Goal: Transaction & Acquisition: Book appointment/travel/reservation

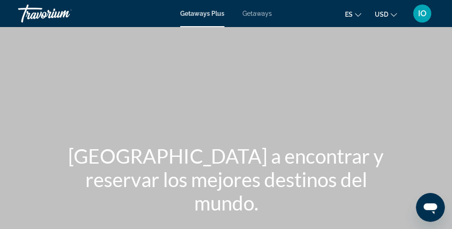
click at [245, 15] on span "Getaways" at bounding box center [257, 13] width 29 height 7
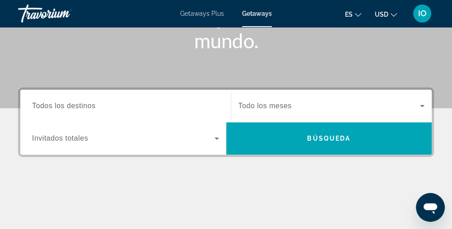
click at [52, 108] on span "Todos los destinos" at bounding box center [64, 106] width 64 height 8
click at [52, 108] on input "Destination Todos los destinos" at bounding box center [125, 106] width 187 height 11
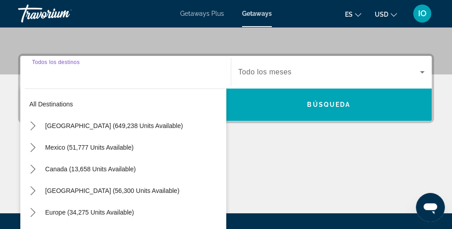
scroll to position [220, 0]
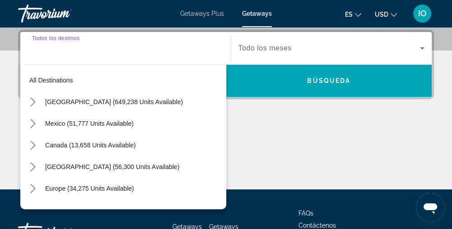
click at [38, 105] on mat-icon "Toggle United States (649,238 units available) submenu" at bounding box center [33, 102] width 16 height 16
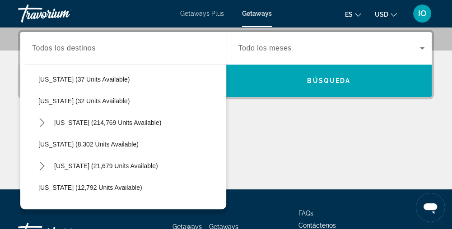
scroll to position [128, 0]
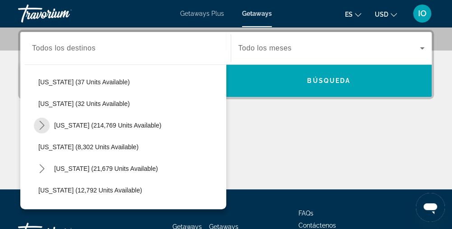
click at [49, 123] on mat-icon "Toggle Florida (214,769 units available) submenu" at bounding box center [42, 126] width 16 height 16
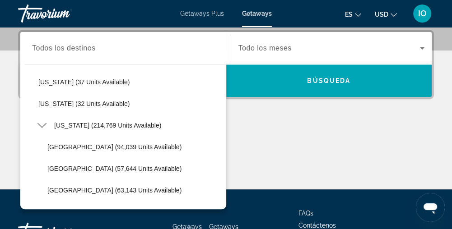
click at [66, 147] on span "Orlando & Disney Area (94,039 units available)" at bounding box center [114, 147] width 134 height 7
type input "**********"
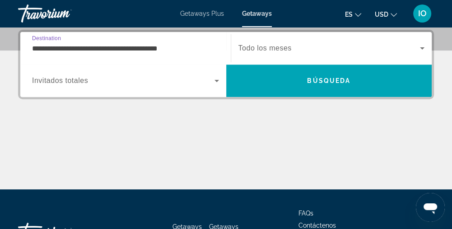
click at [51, 83] on span "Invitados totales" at bounding box center [60, 81] width 56 height 8
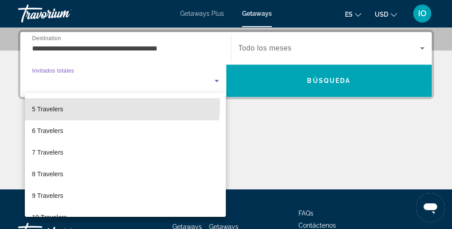
scroll to position [85, 0]
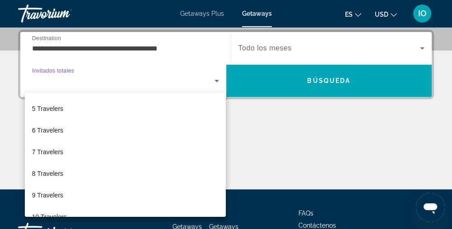
click at [52, 171] on span "8 Travelers" at bounding box center [47, 174] width 31 height 11
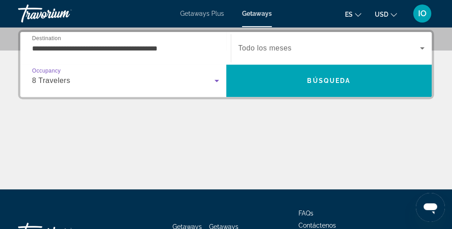
click at [258, 46] on span "Todo los meses" at bounding box center [265, 48] width 53 height 8
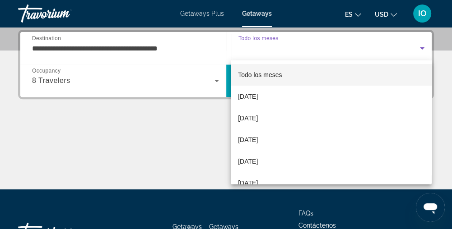
click at [255, 116] on span "November 2025" at bounding box center [248, 118] width 20 height 11
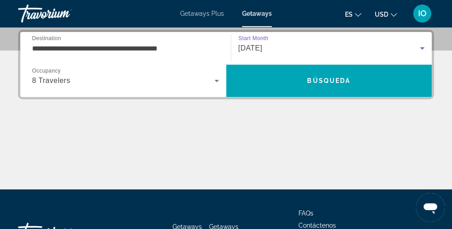
click at [259, 84] on span "Search" at bounding box center [329, 81] width 206 height 22
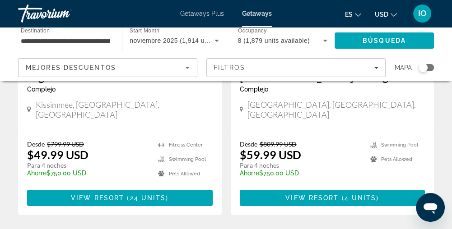
scroll to position [1877, 0]
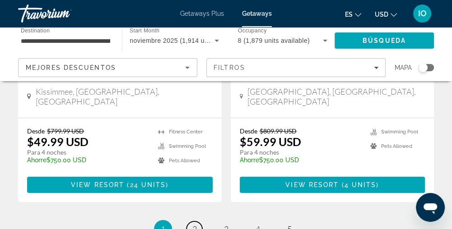
click at [194, 225] on span "2" at bounding box center [194, 230] width 5 height 10
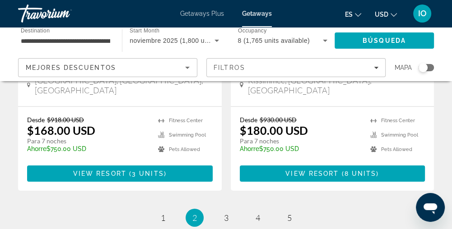
scroll to position [1852, 0]
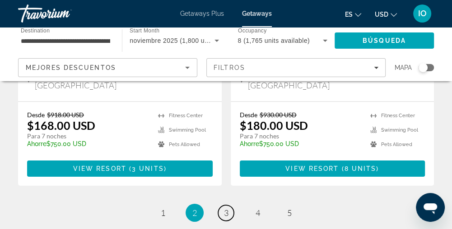
click at [226, 208] on span "3" at bounding box center [226, 213] width 5 height 10
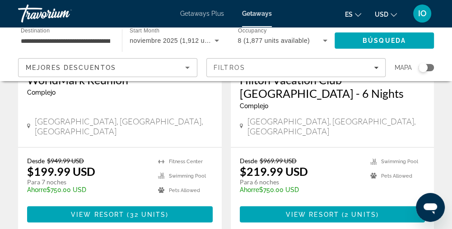
scroll to position [1166, 0]
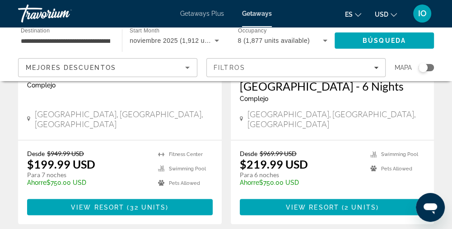
click at [25, 144] on div "Desde $949.99 USD $199.99 USD Para 7 noches Ahorre $750.00 USD temp 4.7 Fitness…" at bounding box center [120, 183] width 204 height 84
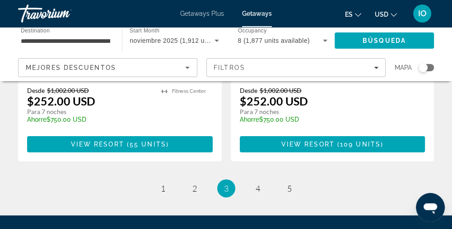
scroll to position [1868, 0]
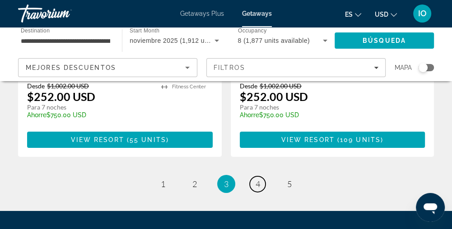
click at [258, 179] on span "4" at bounding box center [258, 184] width 5 height 10
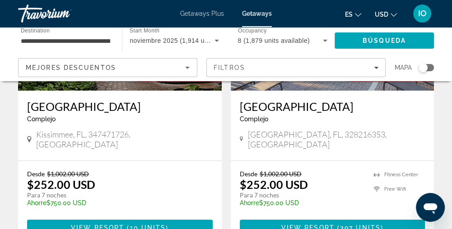
scroll to position [178, 0]
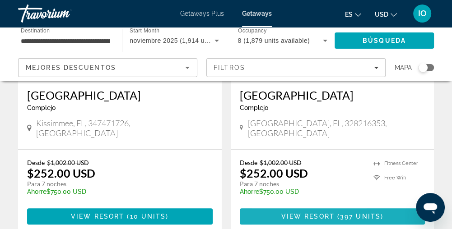
click at [281, 208] on span "Main content" at bounding box center [333, 217] width 186 height 22
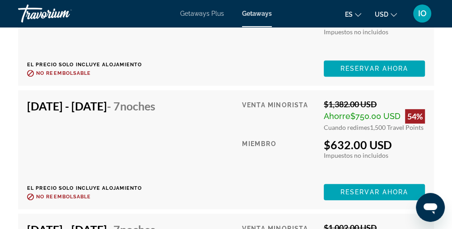
scroll to position [2604, 0]
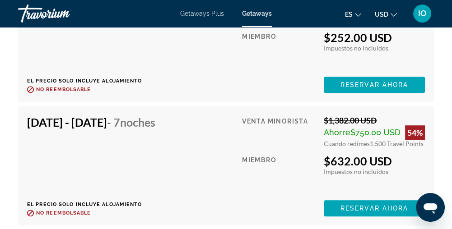
click at [341, 206] on span "Main content" at bounding box center [374, 209] width 101 height 22
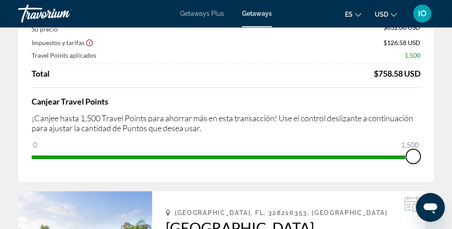
scroll to position [99, 0]
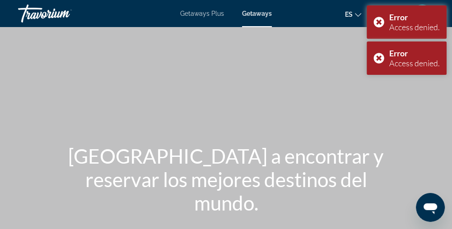
click at [380, 60] on div "Error Access denied." at bounding box center [407, 58] width 80 height 33
click at [385, 23] on div "Error Access denied." at bounding box center [407, 21] width 80 height 33
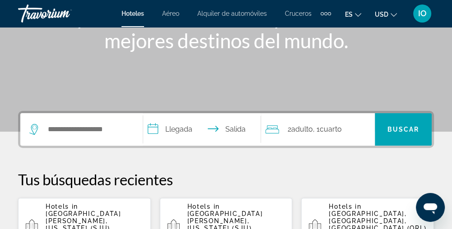
scroll to position [162, 0]
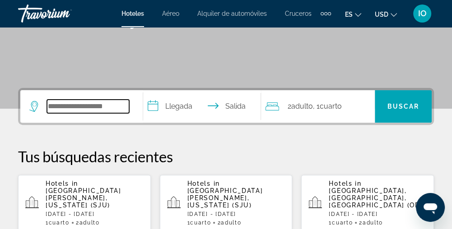
click at [68, 110] on input "Search hotel destination" at bounding box center [88, 107] width 82 height 14
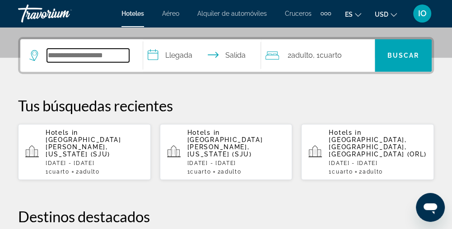
scroll to position [220, 0]
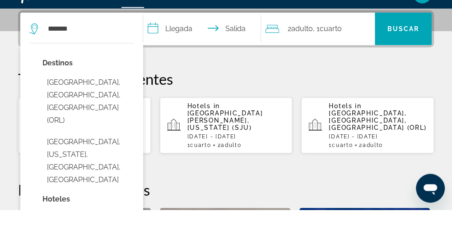
click at [60, 103] on button "Orlando, FL, United States (ORL)" at bounding box center [88, 121] width 92 height 55
type input "**********"
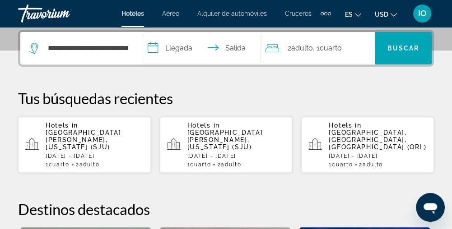
click at [178, 50] on input "**********" at bounding box center [204, 49] width 122 height 35
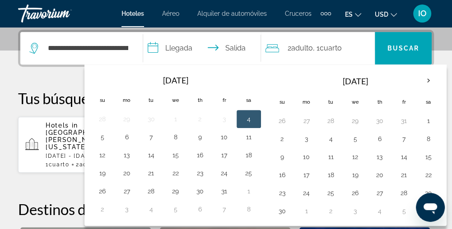
click at [402, 175] on button "21" at bounding box center [404, 175] width 14 height 13
click at [403, 195] on button "28" at bounding box center [404, 193] width 14 height 13
type input "**********"
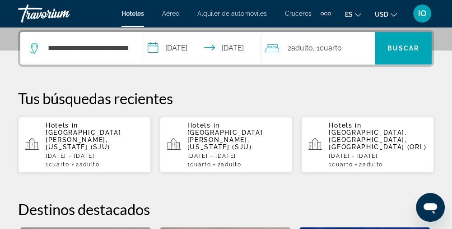
click at [333, 51] on span "Cuarto" at bounding box center [330, 48] width 22 height 9
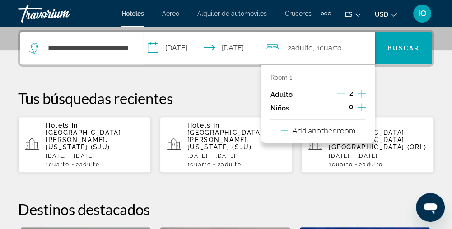
click at [364, 95] on icon "Increment adults" at bounding box center [362, 94] width 8 height 11
click at [361, 91] on icon "Increment adults" at bounding box center [362, 94] width 8 height 11
click at [362, 109] on icon "Increment children" at bounding box center [362, 107] width 8 height 8
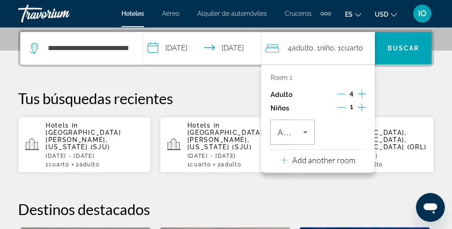
click at [363, 108] on icon "Increment children" at bounding box center [362, 107] width 8 height 11
click at [296, 134] on span "Travelers: 4 adults, 2 children" at bounding box center [289, 132] width 25 height 11
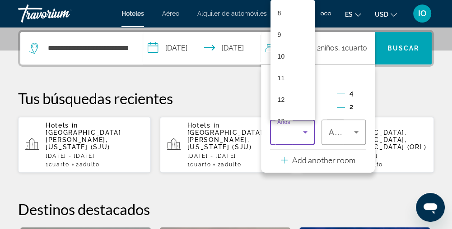
scroll to position [180, 0]
click at [290, 96] on mat-option "12" at bounding box center [293, 95] width 44 height 22
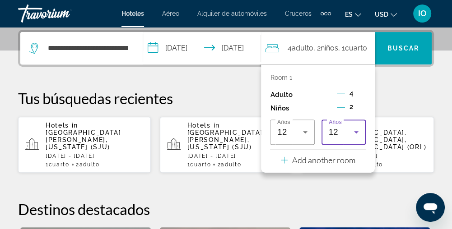
click at [351, 134] on icon "Travelers: 4 adults, 2 children" at bounding box center [356, 132] width 11 height 11
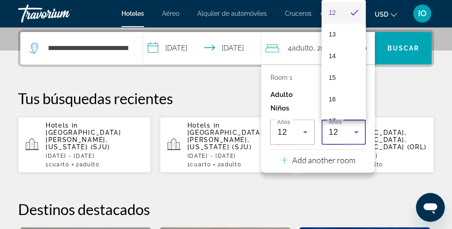
scroll to position [262, 0]
click at [338, 81] on mat-option "15" at bounding box center [344, 77] width 44 height 22
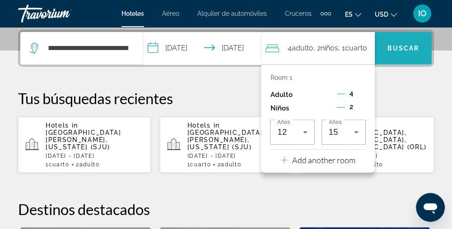
click at [405, 50] on span "Buscar" at bounding box center [404, 48] width 32 height 7
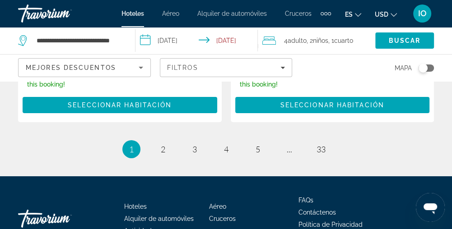
scroll to position [2059, 0]
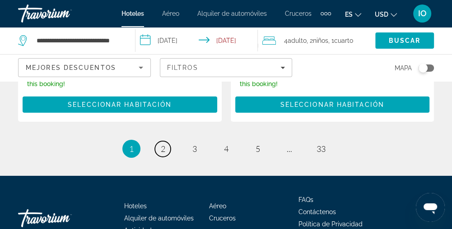
click at [163, 150] on span "2" at bounding box center [163, 149] width 5 height 10
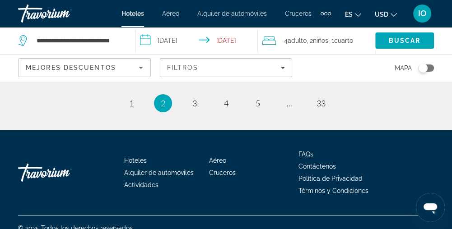
scroll to position [2134, 0]
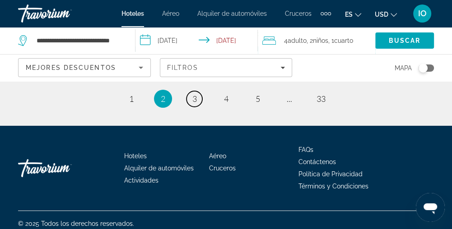
click at [195, 107] on link "page 3" at bounding box center [195, 99] width 16 height 16
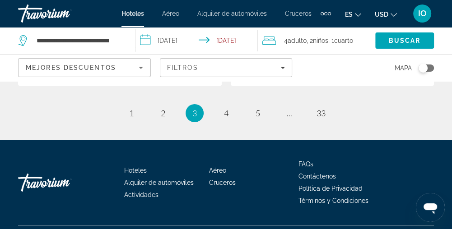
scroll to position [2118, 0]
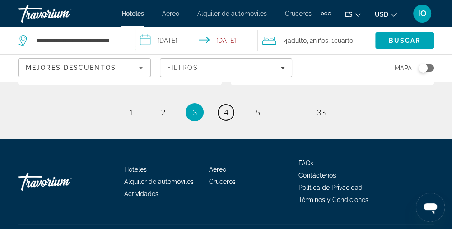
click at [225, 114] on span "4" at bounding box center [226, 113] width 5 height 10
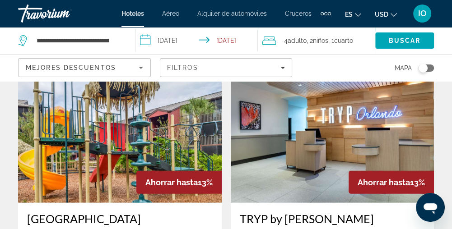
scroll to position [1531, 0]
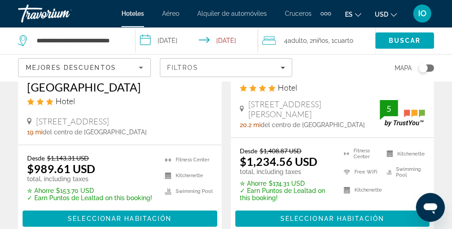
click at [166, 78] on span "Filters" at bounding box center [226, 68] width 132 height 22
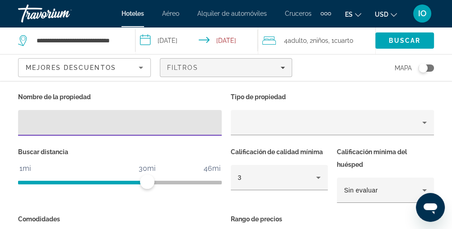
scroll to position [1996, 0]
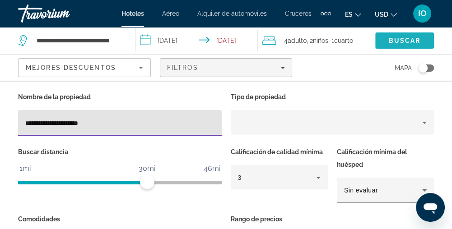
type input "**********"
click at [410, 42] on span "Buscar" at bounding box center [405, 40] width 32 height 7
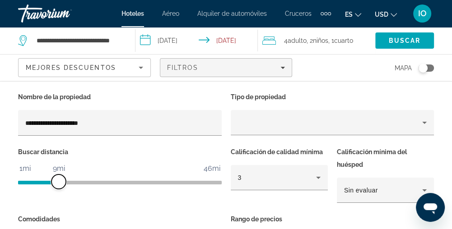
scroll to position [14, 0]
click at [399, 41] on span "Buscar" at bounding box center [405, 40] width 32 height 7
click at [125, 121] on input "**********" at bounding box center [119, 123] width 189 height 11
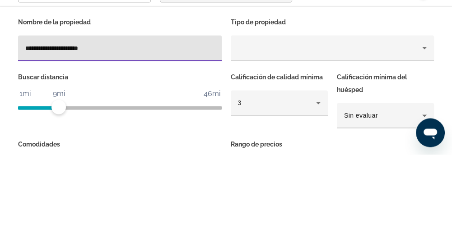
click at [427, 153] on p "Calificación mínima del huésped" at bounding box center [385, 158] width 97 height 25
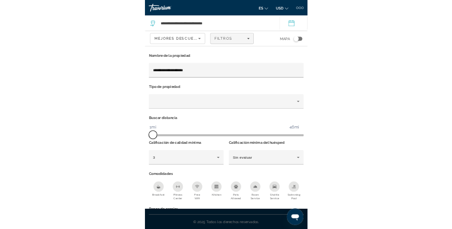
scroll to position [72, 0]
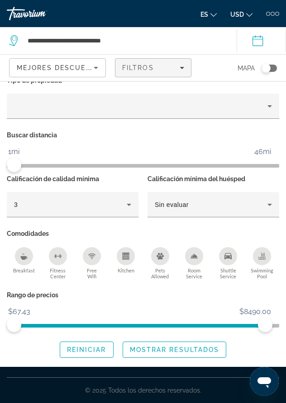
click at [144, 229] on span "Search widget" at bounding box center [174, 350] width 103 height 22
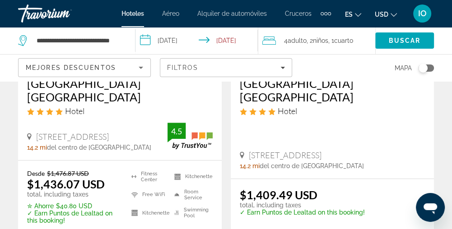
scroll to position [190, 0]
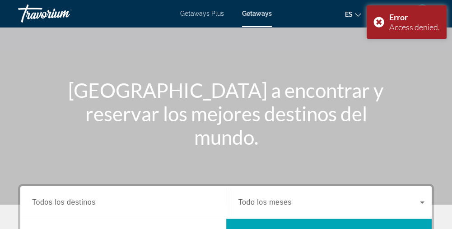
scroll to position [83, 0]
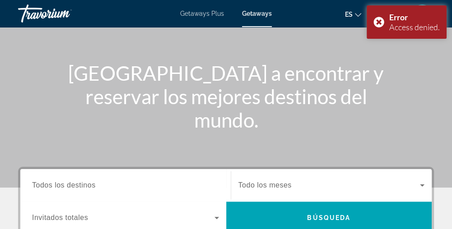
click at [372, 24] on div "Error Access denied." at bounding box center [407, 21] width 80 height 33
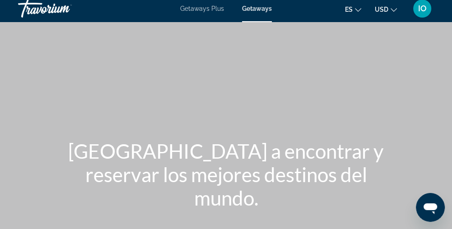
scroll to position [0, 0]
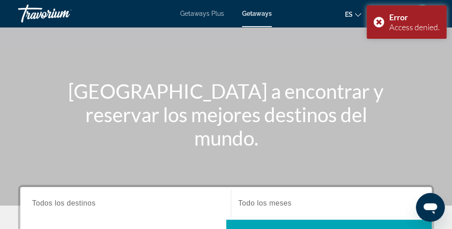
click at [374, 21] on div "Error Access denied." at bounding box center [407, 21] width 80 height 33
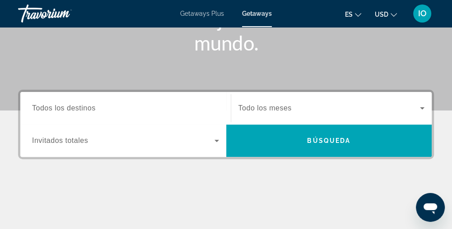
scroll to position [198, 0]
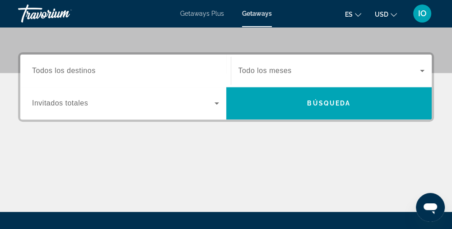
click at [58, 73] on span "Todos los destinos" at bounding box center [64, 71] width 64 height 8
click at [58, 73] on input "Destination Todos los destinos" at bounding box center [125, 71] width 187 height 11
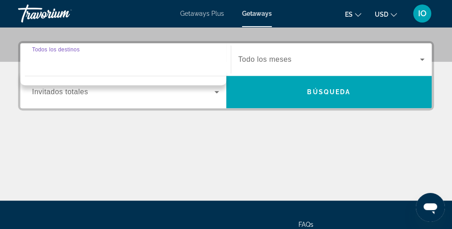
scroll to position [220, 0]
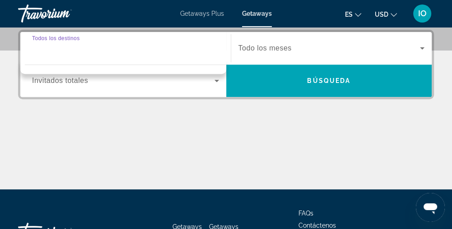
click at [54, 50] on input "Destination Todos los destinos" at bounding box center [125, 48] width 187 height 11
click at [49, 49] on input "Destination Todos los destinos" at bounding box center [125, 48] width 187 height 11
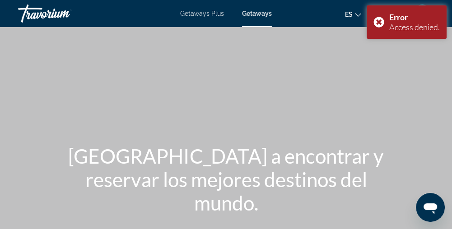
click at [380, 22] on div "Error Access denied." at bounding box center [407, 21] width 80 height 33
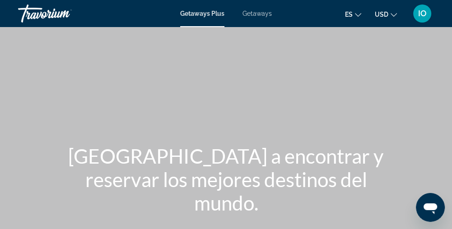
click at [258, 14] on span "Getaways" at bounding box center [257, 13] width 29 height 7
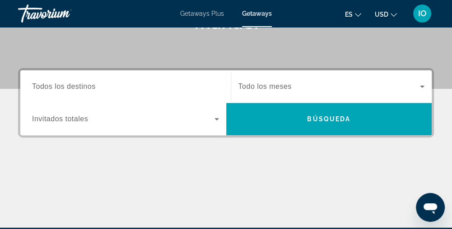
click at [70, 89] on span "Todos los destinos" at bounding box center [64, 87] width 64 height 8
click at [70, 89] on input "Destination Todos los destinos" at bounding box center [125, 87] width 187 height 11
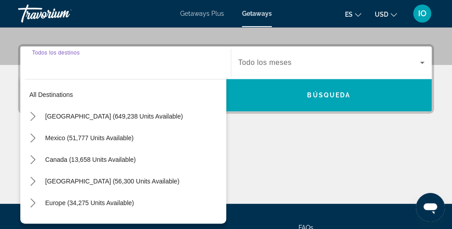
scroll to position [220, 0]
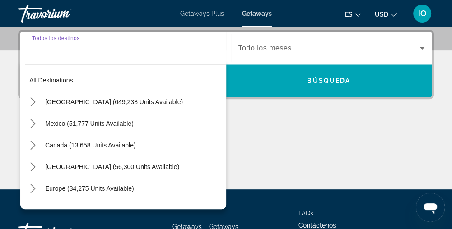
click at [34, 99] on icon "Toggle United States (649,238 units available) submenu" at bounding box center [32, 102] width 9 height 9
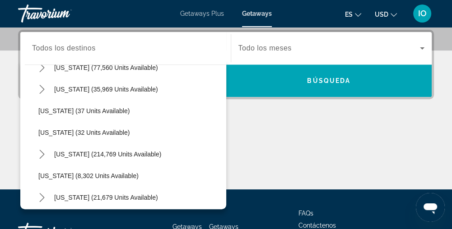
scroll to position [100, 0]
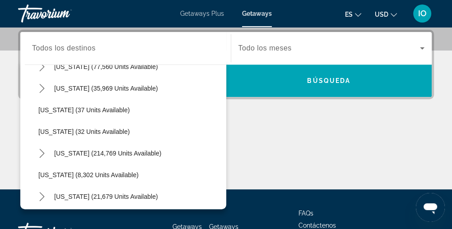
click at [43, 154] on icon "Toggle Florida (214,769 units available) submenu" at bounding box center [41, 153] width 9 height 9
click at [66, 174] on span "[GEOGRAPHIC_DATA] (94,039 units available)" at bounding box center [114, 175] width 134 height 7
type input "**********"
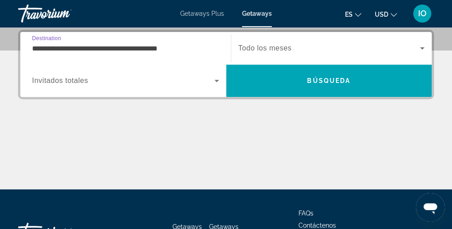
click at [57, 84] on span "Invitados totales" at bounding box center [60, 81] width 56 height 8
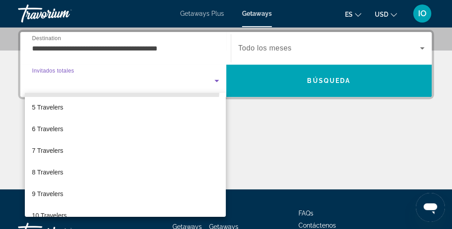
scroll to position [89, 0]
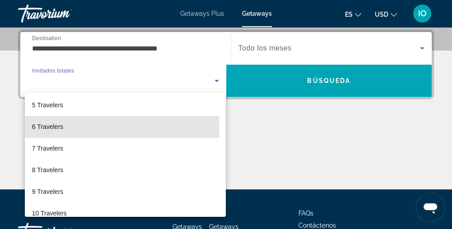
click at [48, 129] on span "6 Travelers" at bounding box center [47, 127] width 31 height 11
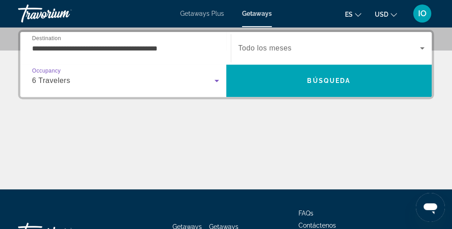
click at [361, 48] on span "Search widget" at bounding box center [330, 48] width 182 height 11
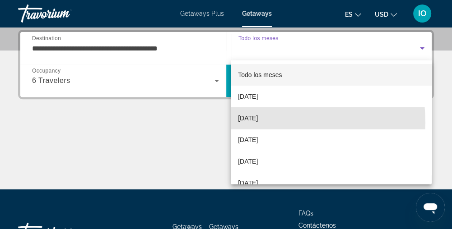
click at [258, 123] on span "[DATE]" at bounding box center [248, 118] width 20 height 11
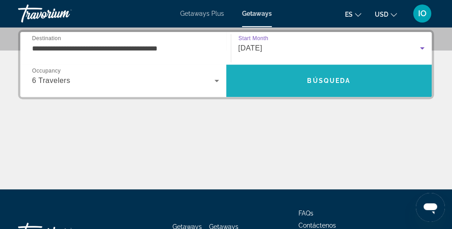
click at [372, 84] on span "Search" at bounding box center [329, 81] width 206 height 22
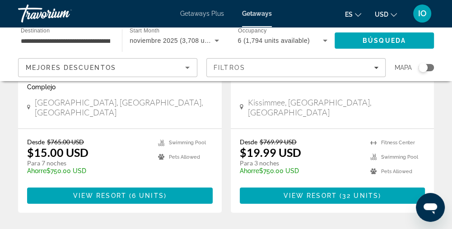
scroll to position [1870, 0]
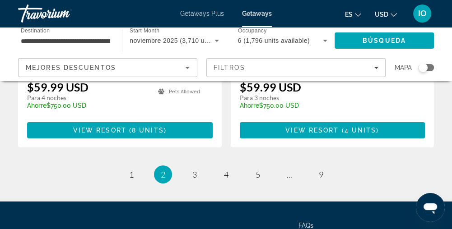
scroll to position [1941, 0]
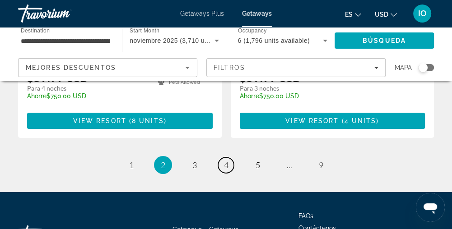
click at [230, 158] on link "page 4" at bounding box center [226, 166] width 16 height 16
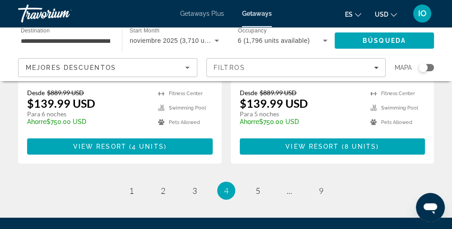
scroll to position [1915, 0]
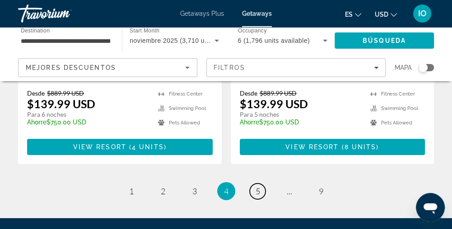
click at [258, 187] on span "5" at bounding box center [258, 192] width 5 height 10
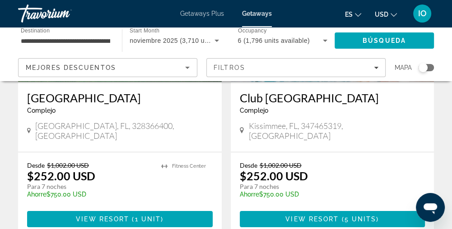
scroll to position [1808, 0]
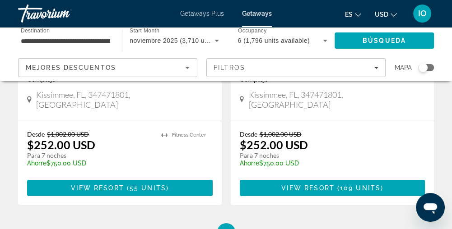
scroll to position [1809, 0]
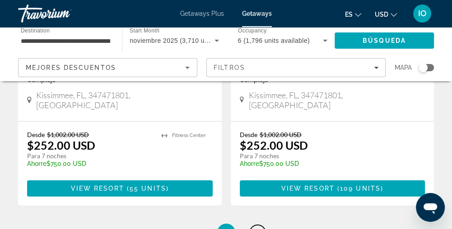
click at [258, 228] on span "7" at bounding box center [258, 233] width 5 height 10
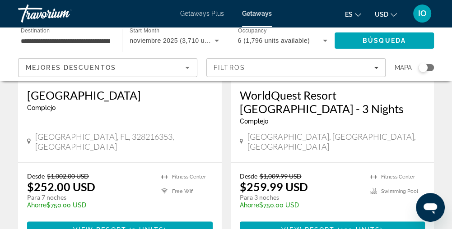
scroll to position [1132, 0]
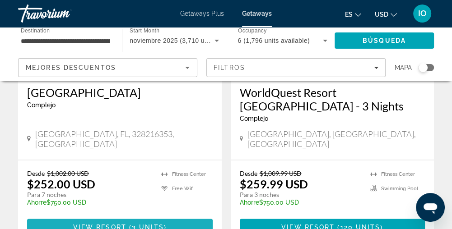
click at [188, 217] on span "Main content" at bounding box center [120, 228] width 186 height 22
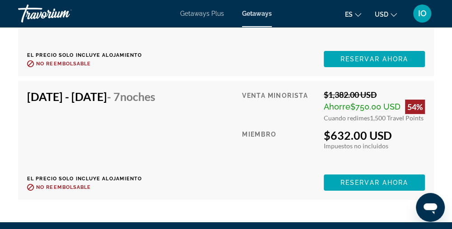
scroll to position [2022, 0]
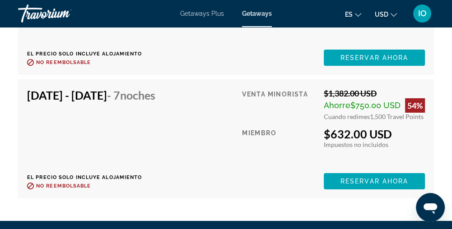
click at [377, 178] on span "Reservar ahora" at bounding box center [375, 181] width 68 height 7
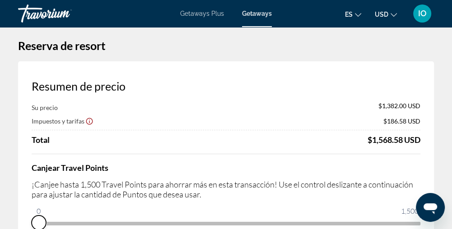
scroll to position [5, 0]
